Goal: Task Accomplishment & Management: Use online tool/utility

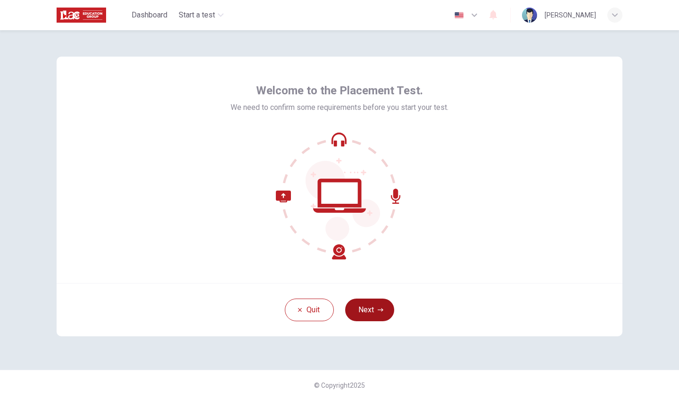
click at [357, 304] on button "Next" at bounding box center [369, 309] width 49 height 23
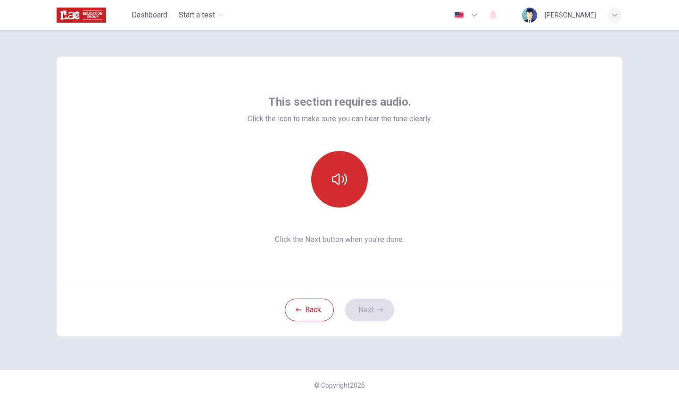
click at [345, 193] on button "button" at bounding box center [339, 179] width 57 height 57
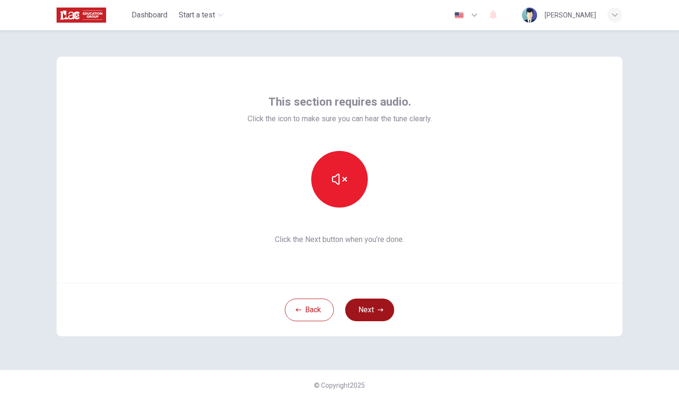
click at [360, 310] on button "Next" at bounding box center [369, 309] width 49 height 23
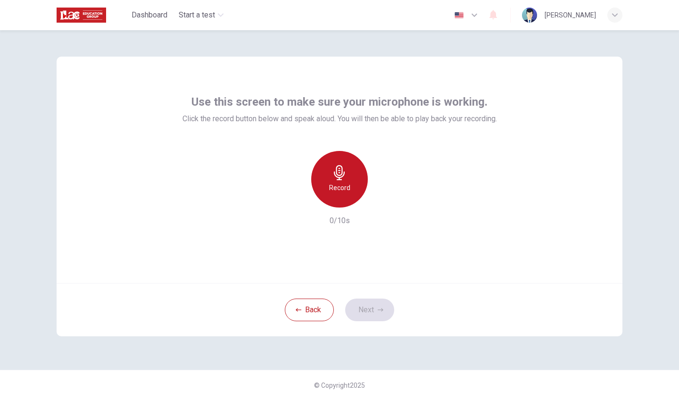
click at [345, 188] on h6 "Record" at bounding box center [339, 187] width 21 height 11
click at [345, 188] on h6 "Stop" at bounding box center [339, 187] width 14 height 11
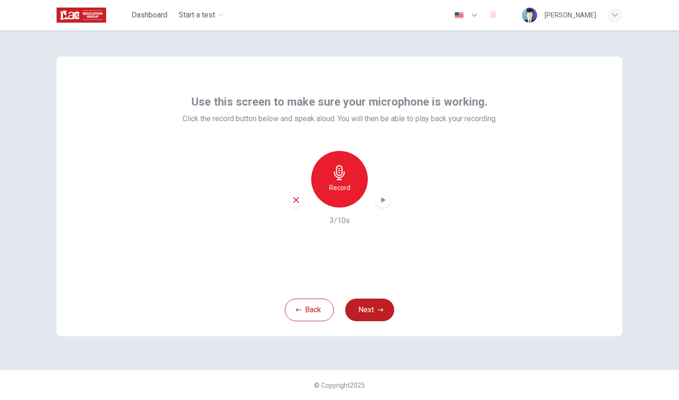
click at [381, 203] on icon "button" at bounding box center [382, 199] width 9 height 9
click at [357, 312] on button "Next" at bounding box center [369, 309] width 49 height 23
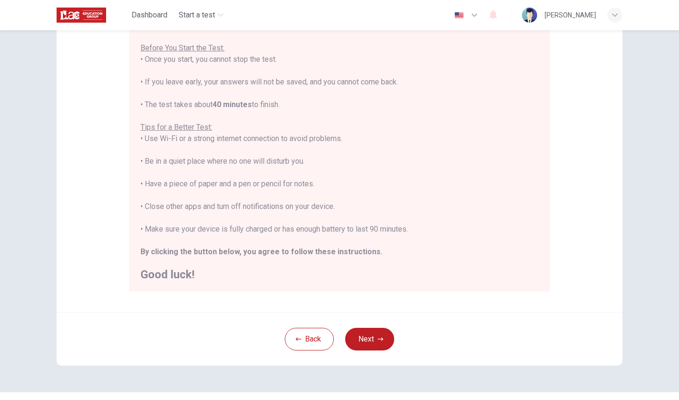
scroll to position [103, 0]
click at [461, 17] on icon "button" at bounding box center [474, 14] width 11 height 11
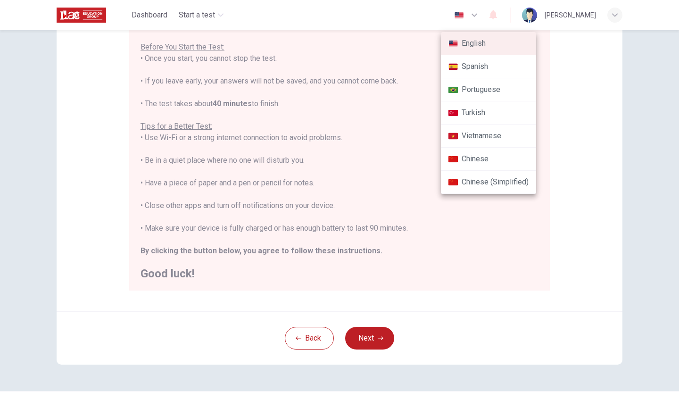
click at [461, 13] on div at bounding box center [339, 200] width 679 height 400
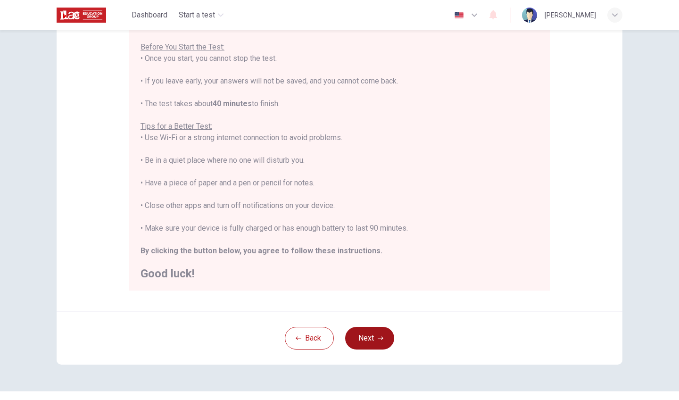
click at [374, 345] on button "Next" at bounding box center [369, 338] width 49 height 23
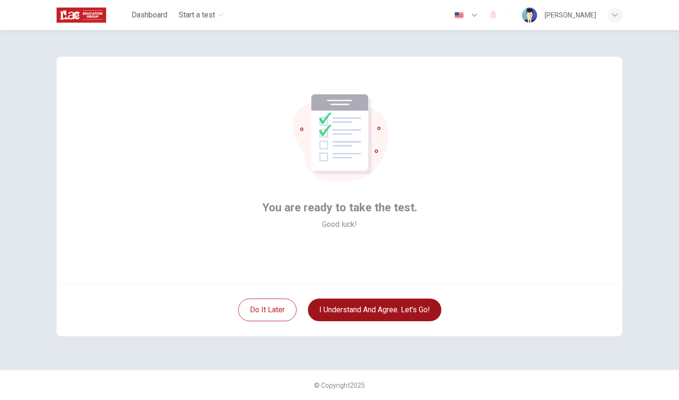
scroll to position [0, 0]
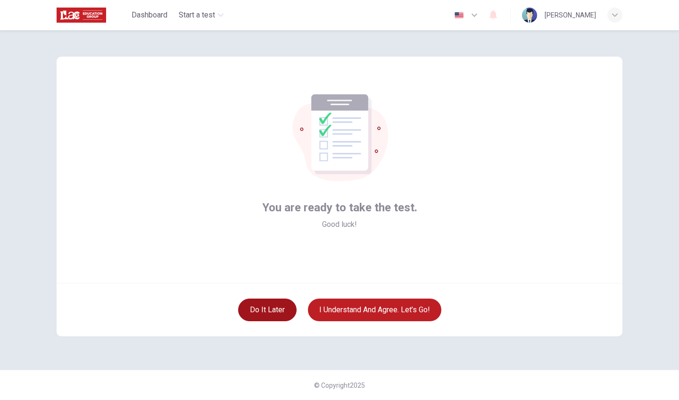
click at [256, 306] on button "Do it later" at bounding box center [267, 309] width 58 height 23
